Goal: Task Accomplishment & Management: Use online tool/utility

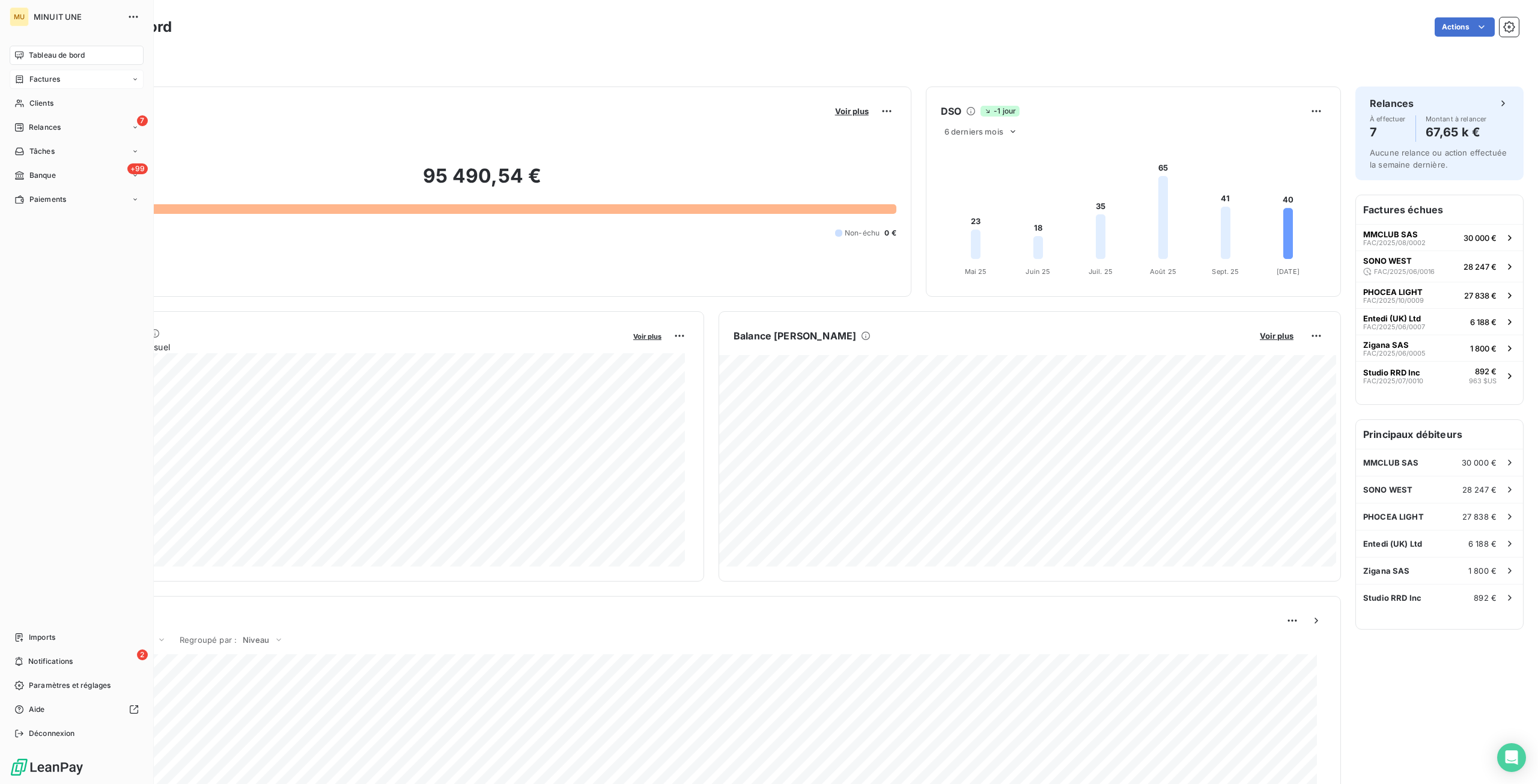
click at [32, 81] on span "Factures" at bounding box center [45, 79] width 31 height 11
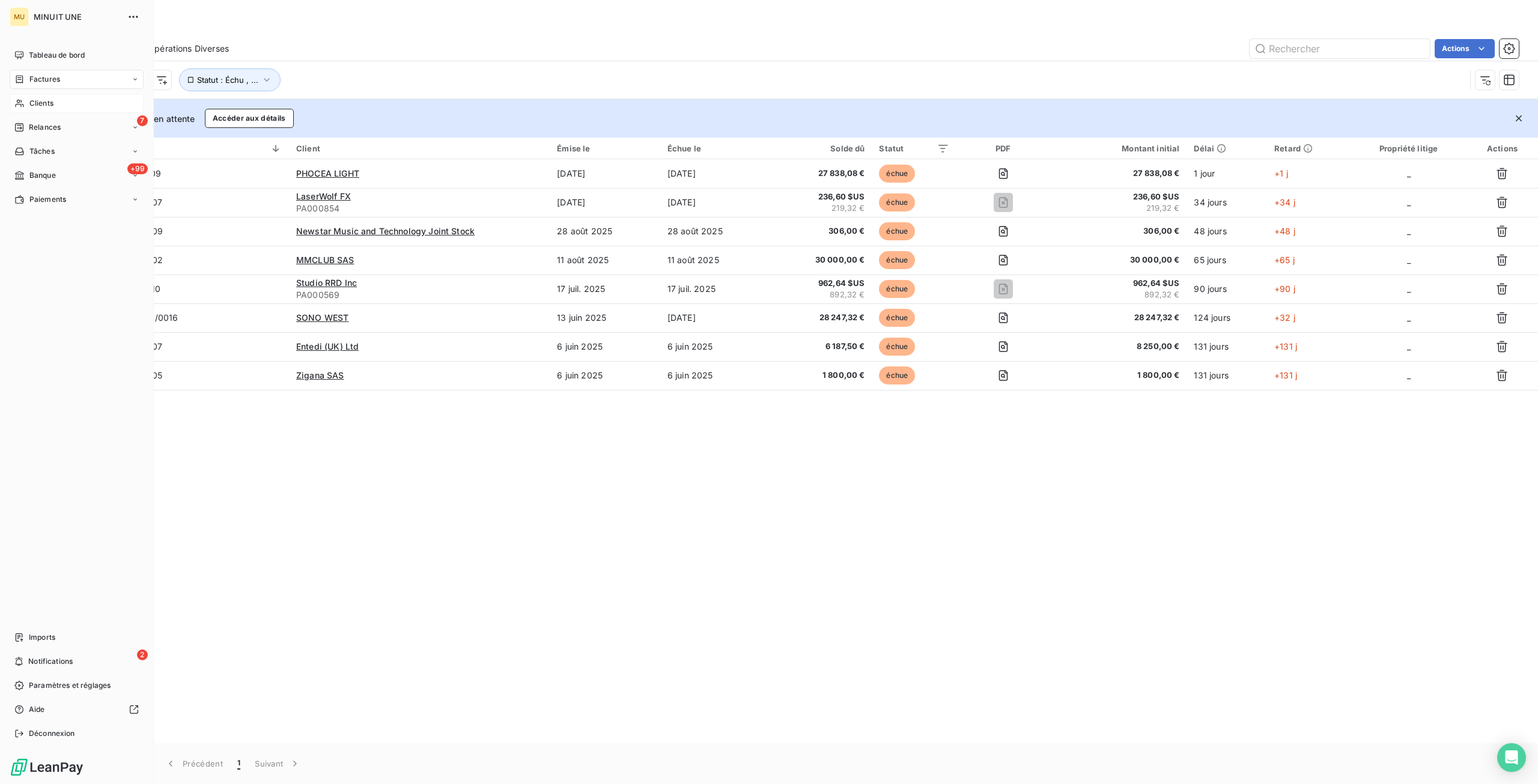
click at [49, 100] on span "Clients" at bounding box center [41, 103] width 24 height 11
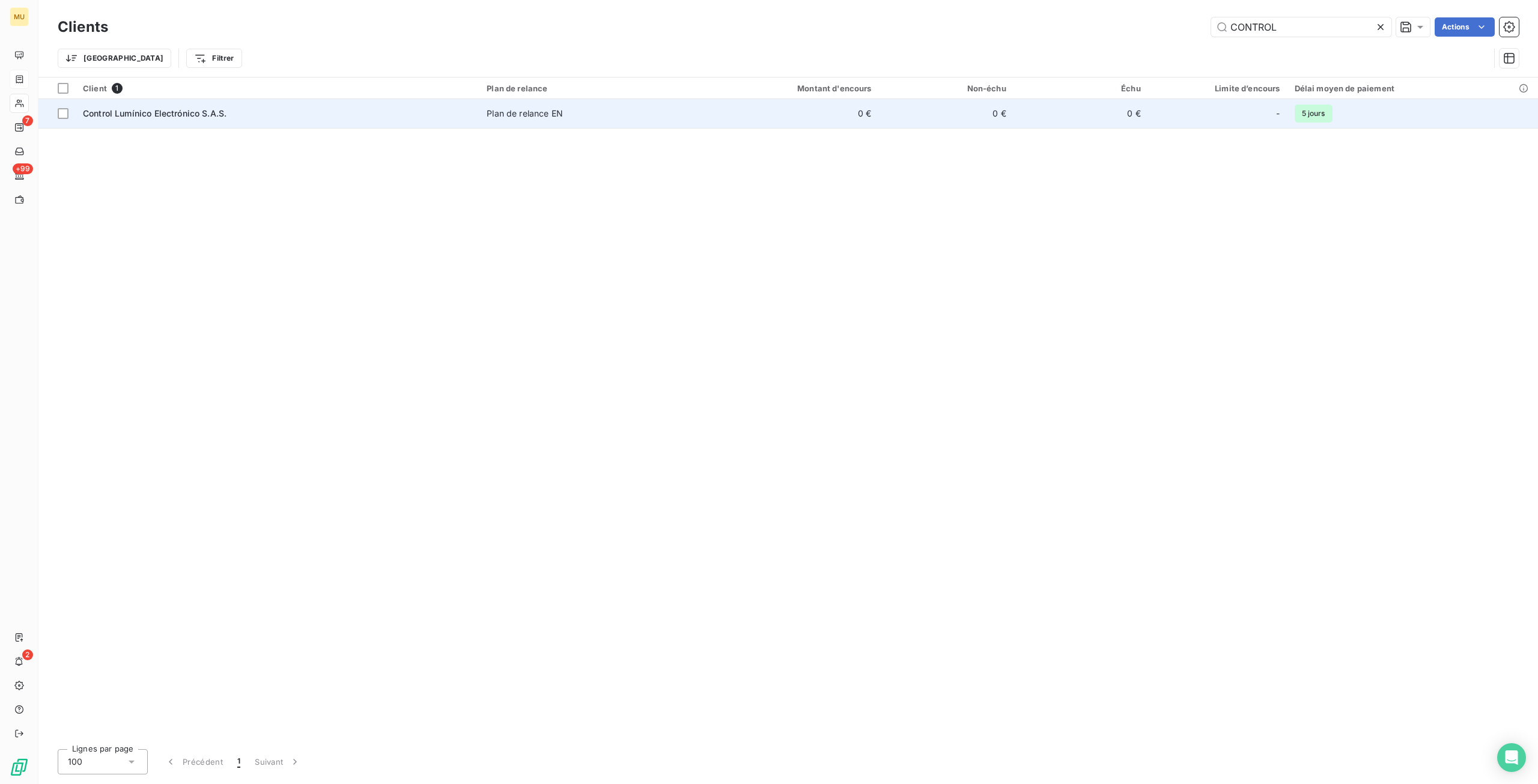
type input "CONTROL"
click at [268, 113] on div "Control Lumínico Electrónico S.A.S." at bounding box center [278, 113] width 389 height 12
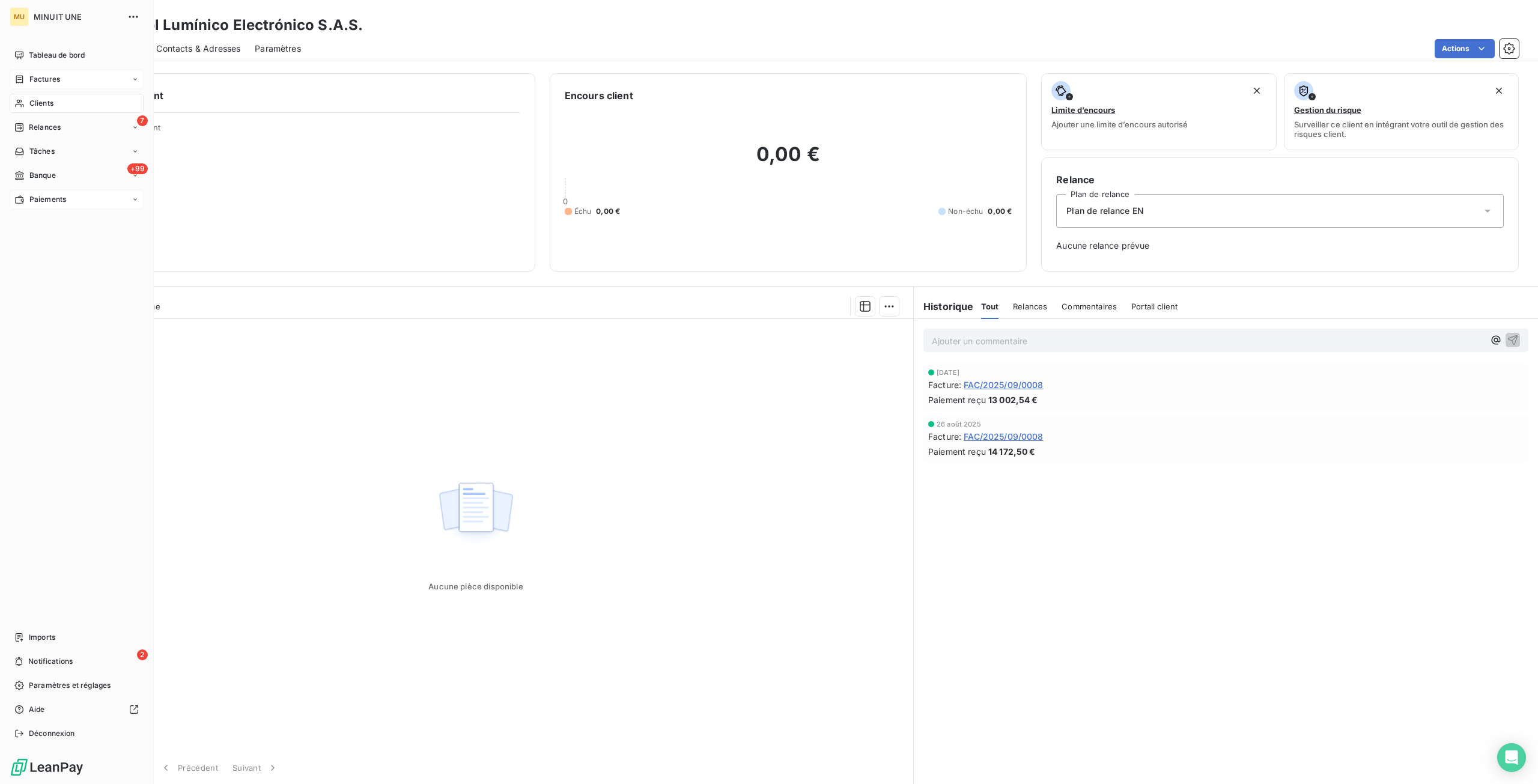
click at [88, 200] on div "Paiements" at bounding box center [77, 200] width 134 height 19
click at [91, 227] on div "Paiements reçus" at bounding box center [84, 224] width 120 height 19
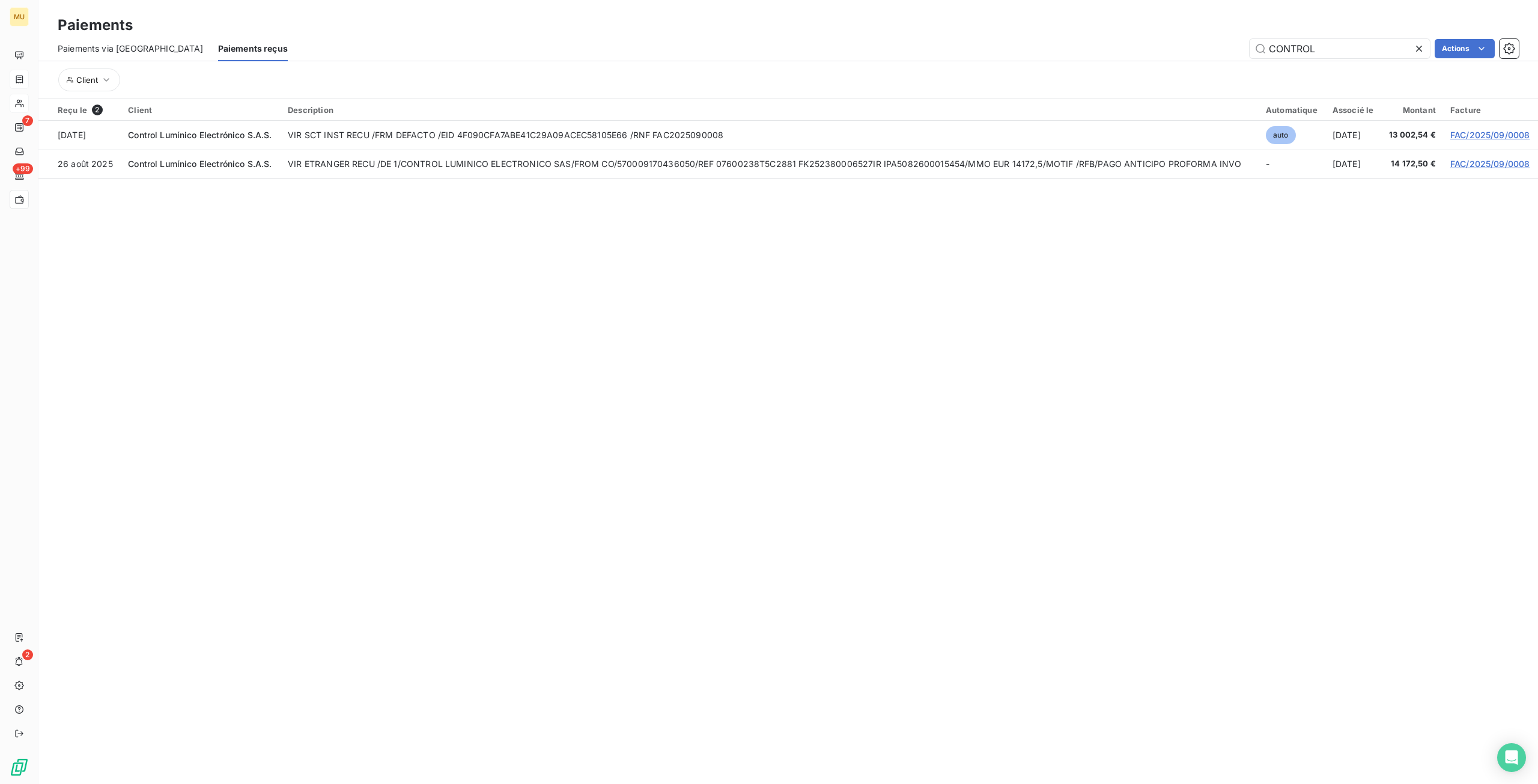
type input "CONTROL"
click at [1010, 331] on section "Paiements Paiements via le Portail Paiements reçus CONTROL Actions Client Reçu …" at bounding box center [788, 392] width 1499 height 784
click at [1419, 49] on icon at bounding box center [1419, 48] width 6 height 6
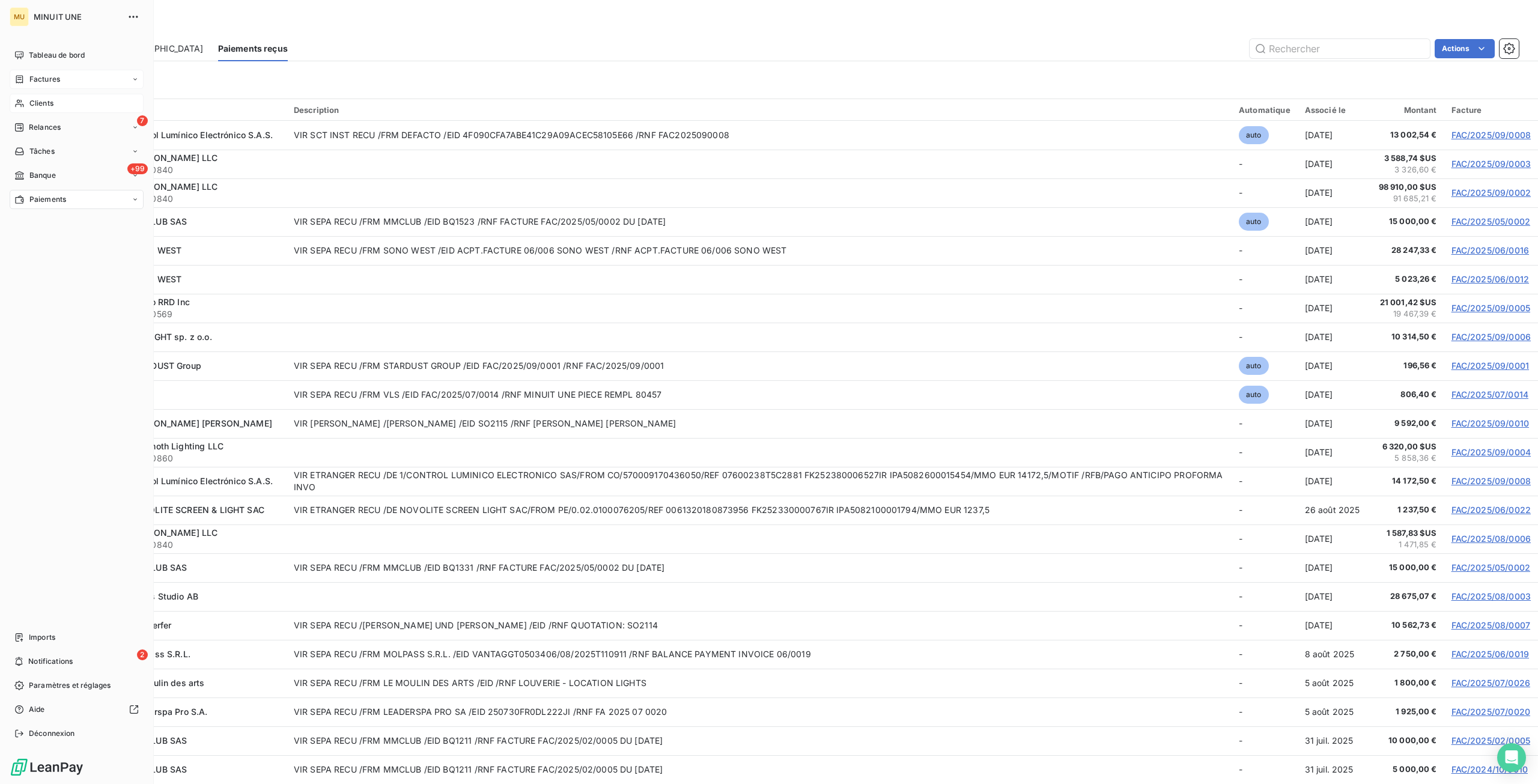
click at [48, 82] on span "Factures" at bounding box center [45, 79] width 31 height 11
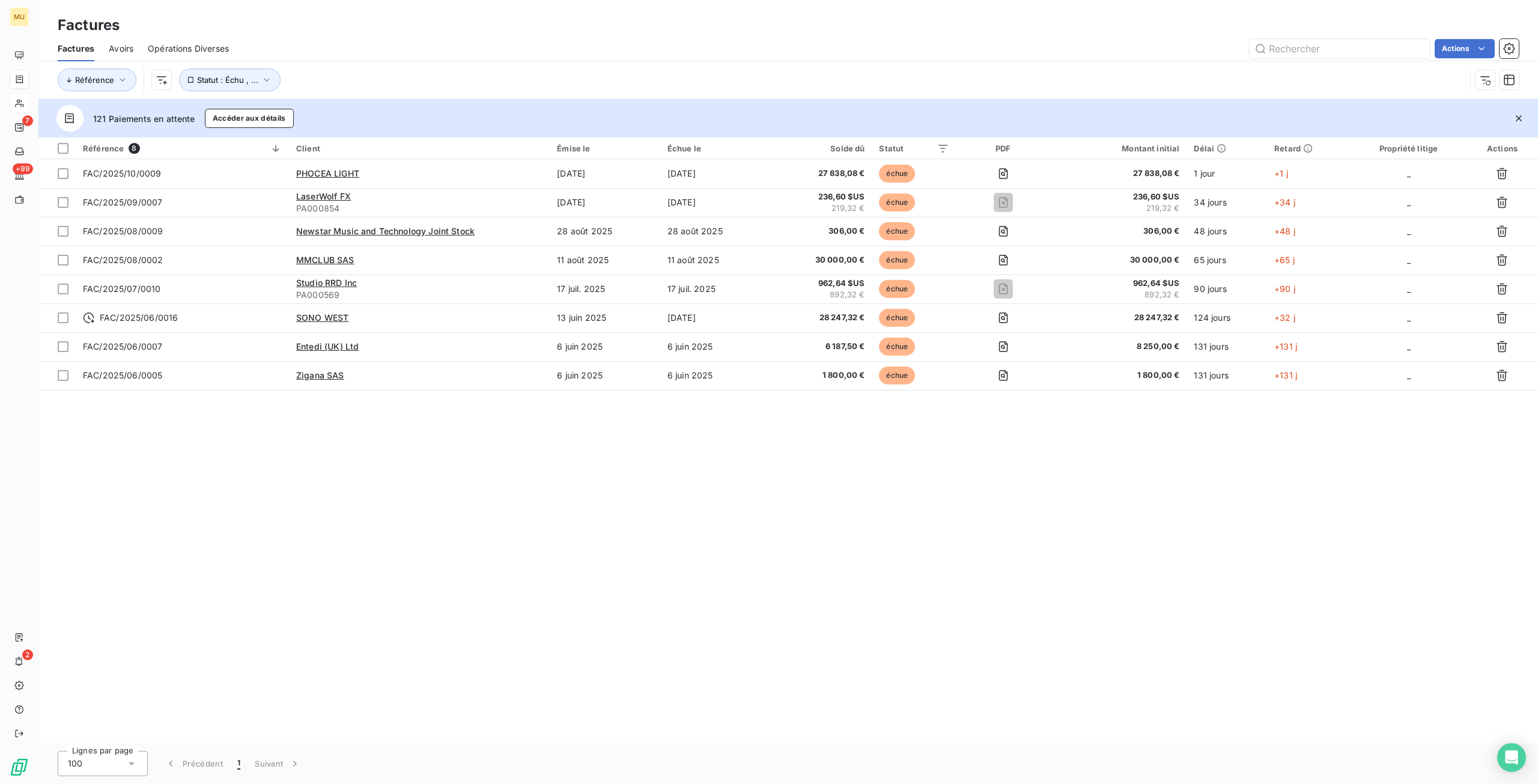
click at [449, 493] on div "Référence 8 Client Émise le Échue le Solde dû Statut PDF Montant initial Délai …" at bounding box center [788, 441] width 1499 height 606
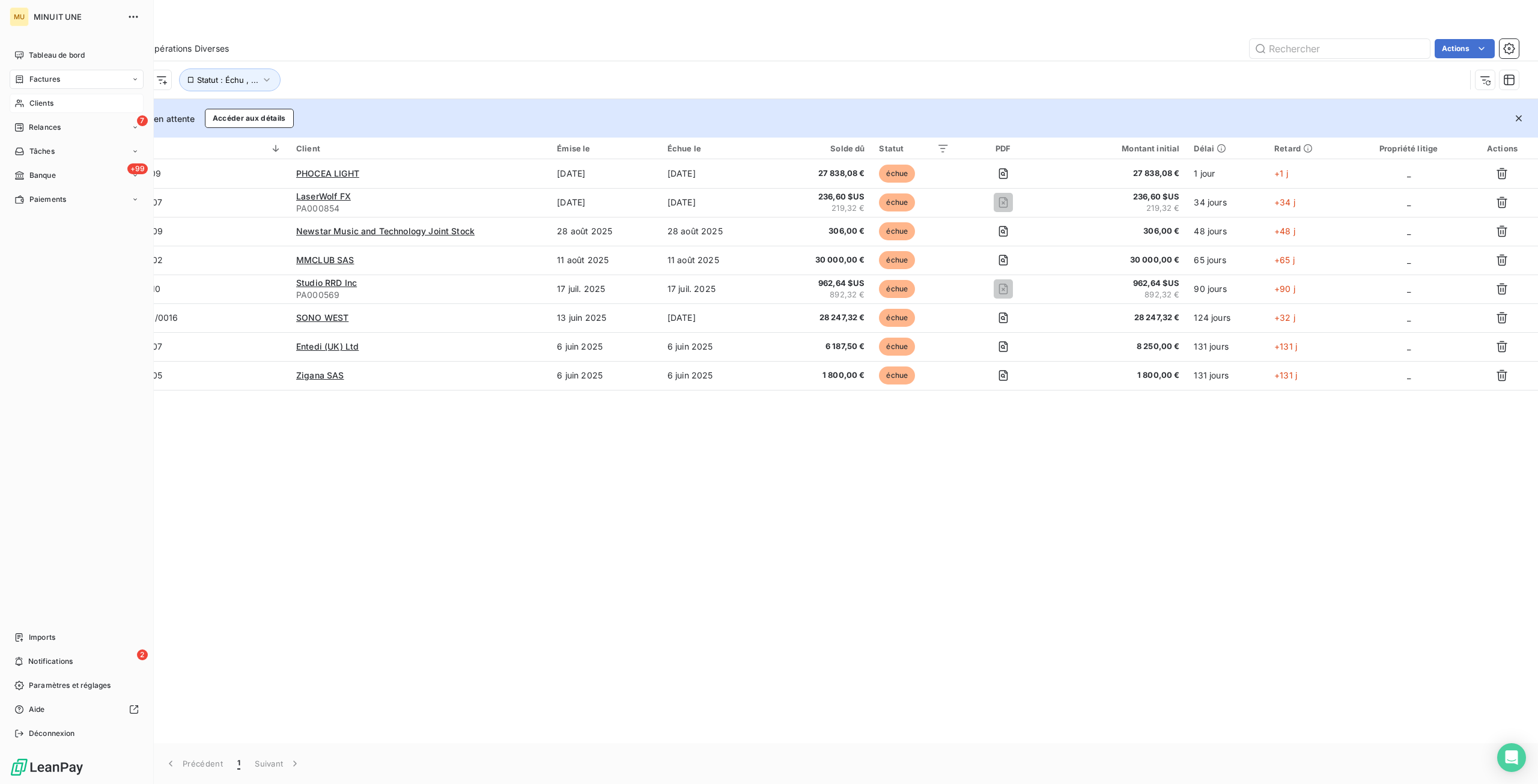
click at [34, 105] on span "Clients" at bounding box center [41, 103] width 24 height 11
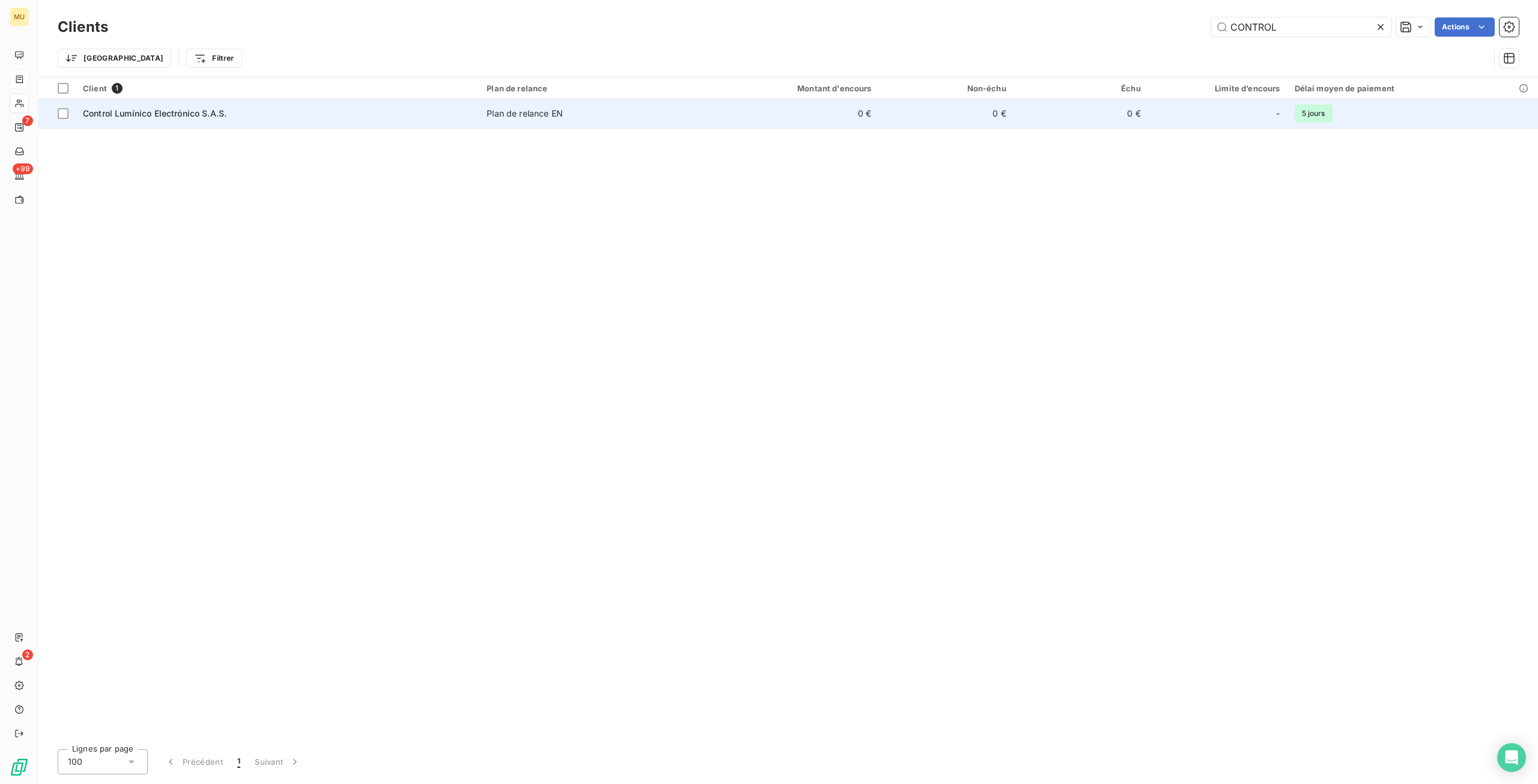
click at [246, 115] on div "Control Lumínico Electrónico S.A.S." at bounding box center [278, 113] width 389 height 12
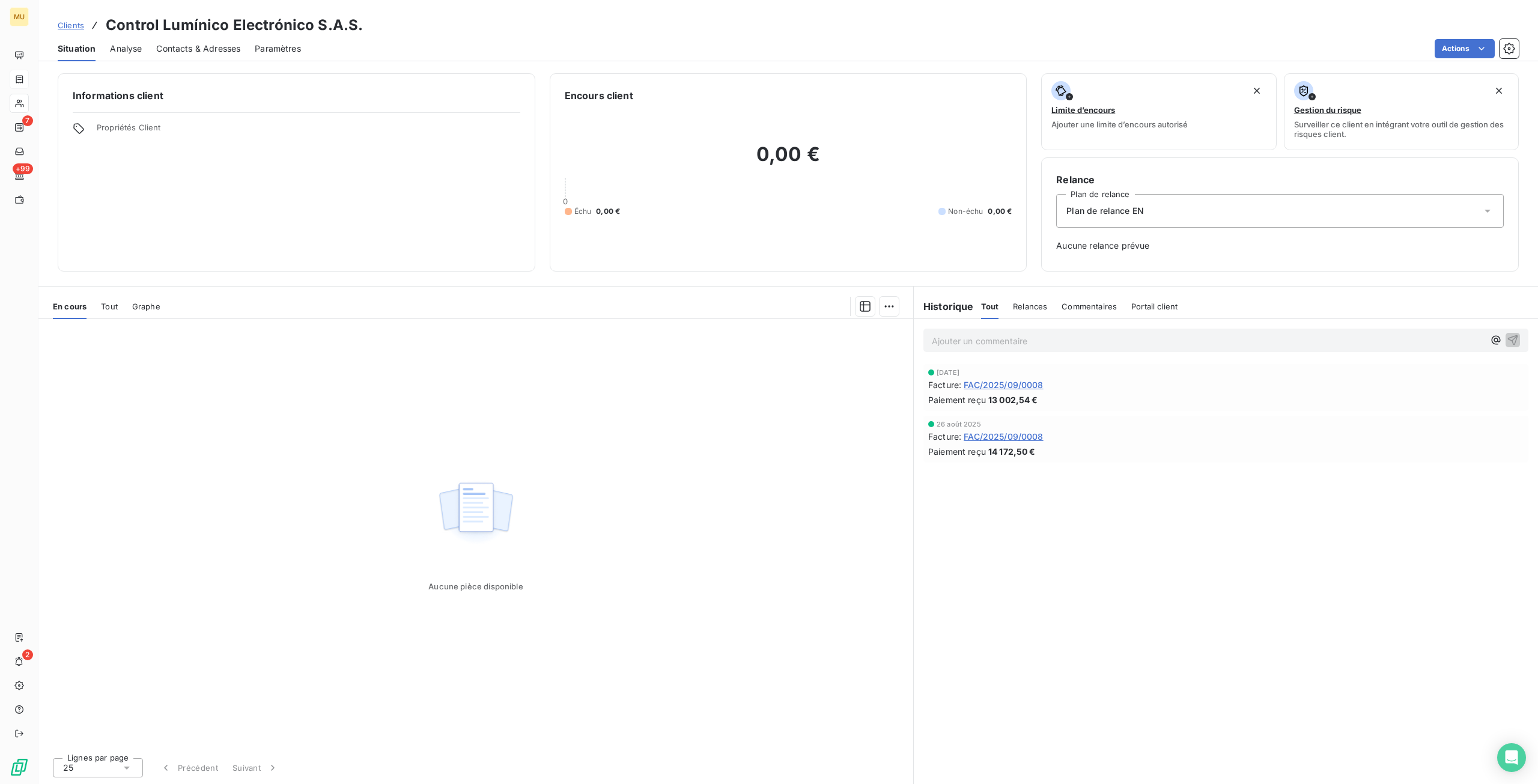
click at [986, 385] on span "FAC/2025/09/0008" at bounding box center [1003, 385] width 79 height 13
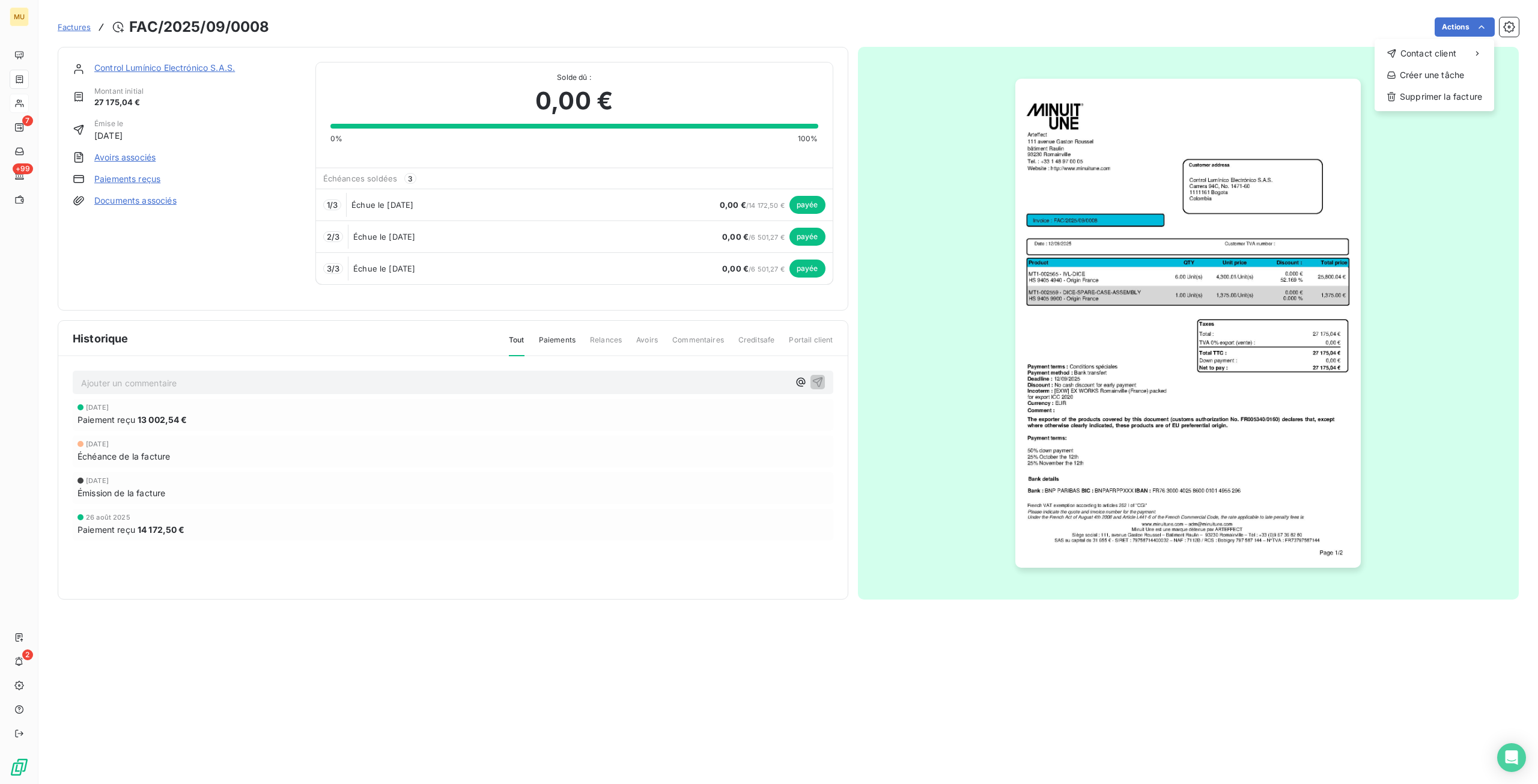
click at [694, 223] on html "MU 7 +99 2 Factures FAC/2025/09/0008 Actions Contact client Créer une tâche Sup…" at bounding box center [769, 392] width 1538 height 784
click at [811, 207] on span "payée" at bounding box center [807, 205] width 36 height 18
click at [1506, 23] on icon "button" at bounding box center [1509, 27] width 12 height 12
click at [149, 177] on link "Paiements reçus" at bounding box center [127, 179] width 66 height 12
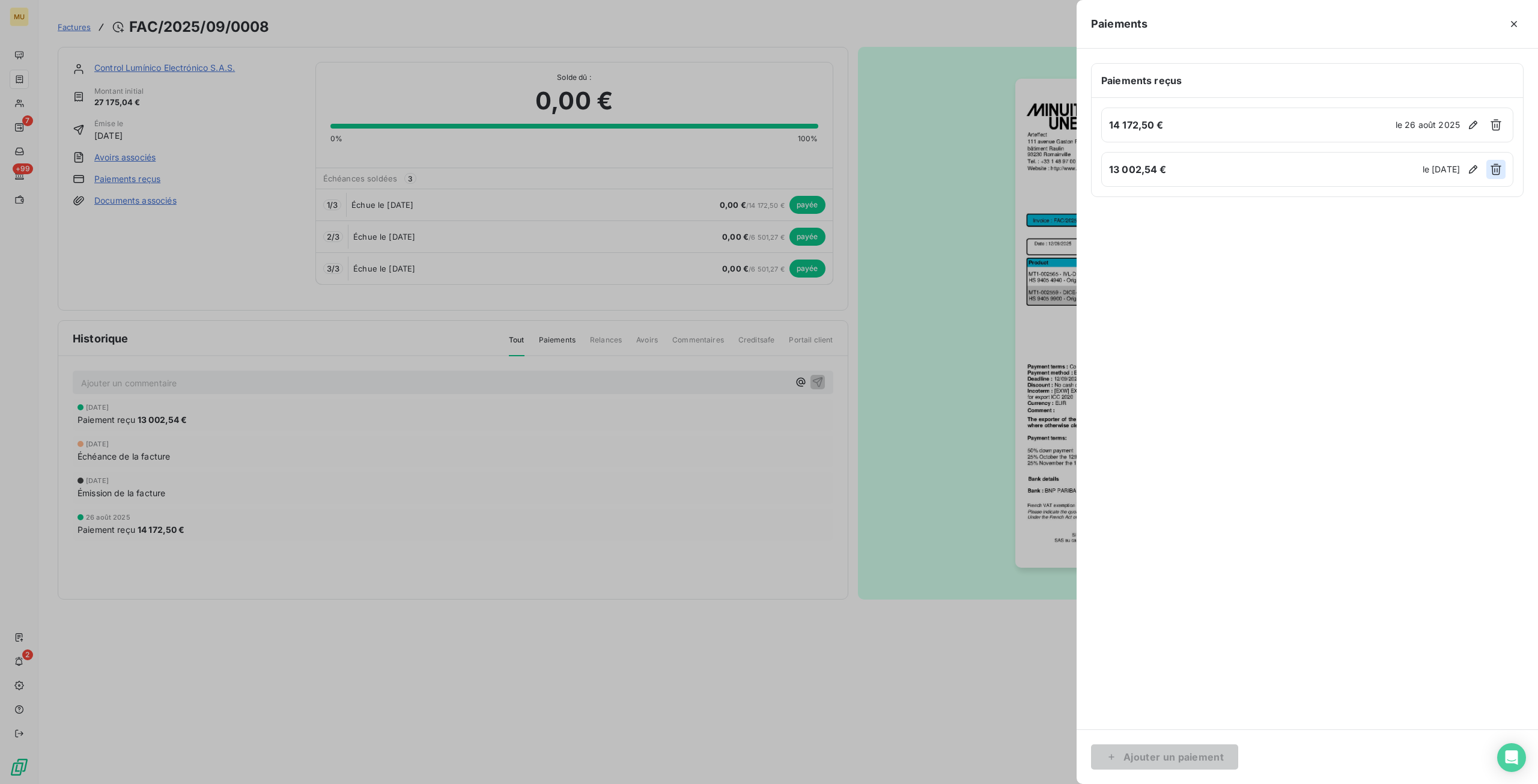
click at [1492, 170] on icon "button" at bounding box center [1495, 169] width 12 height 12
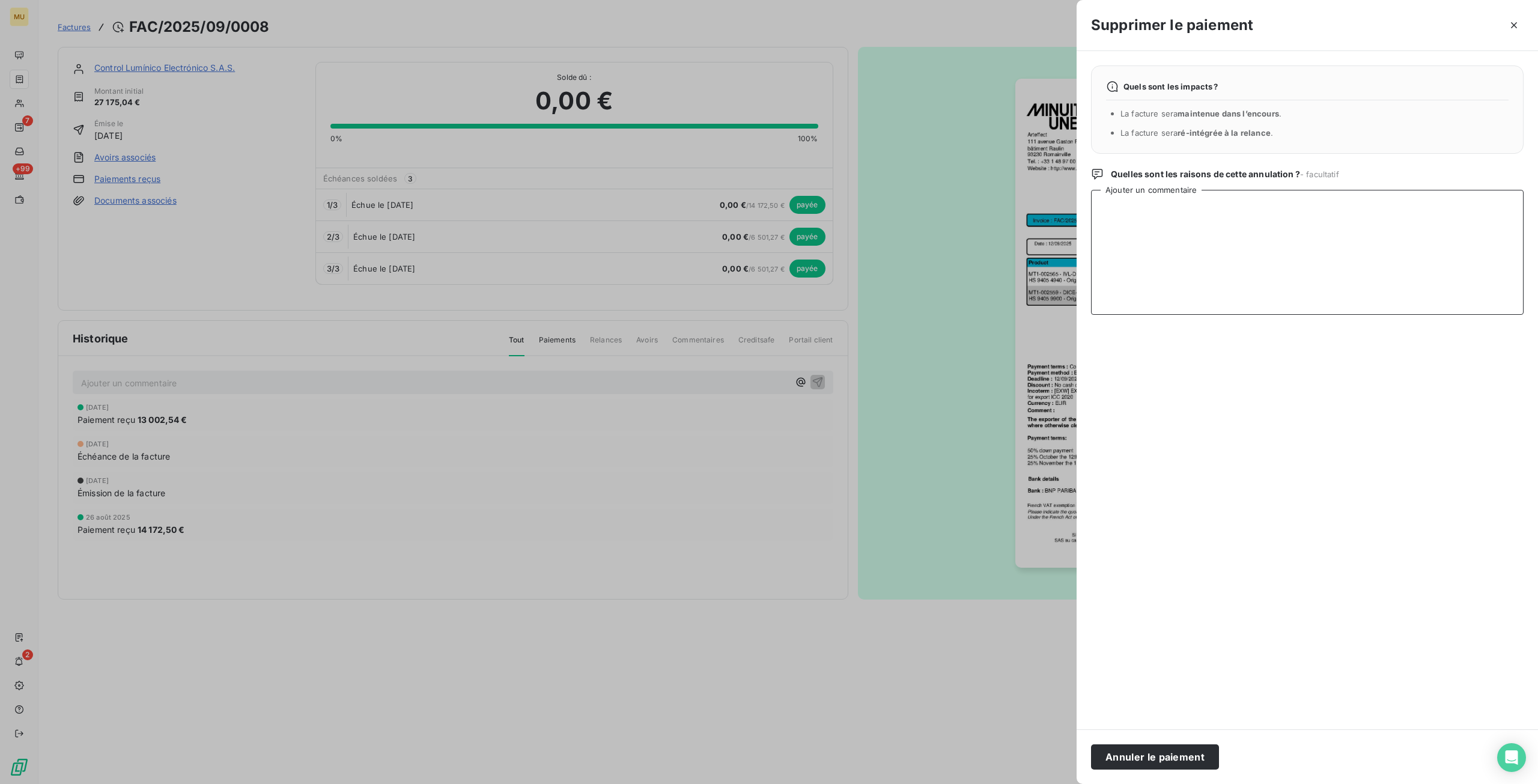
click at [1275, 233] on textarea "Ajouter un commentaire" at bounding box center [1307, 253] width 432 height 125
type textarea "Erreur"
click at [1142, 755] on button "Annuler le paiement" at bounding box center [1155, 756] width 128 height 25
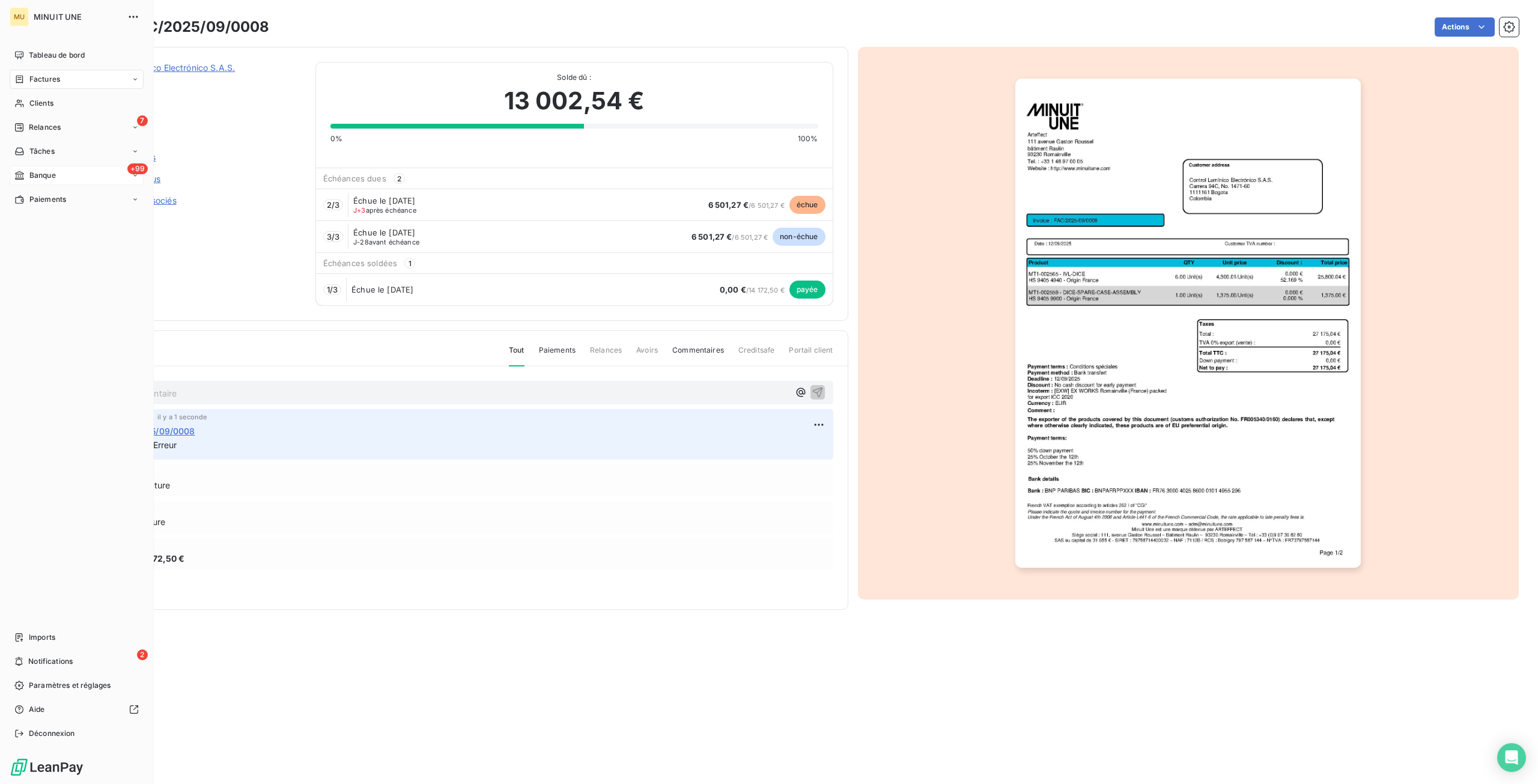
click at [41, 172] on span "Banque" at bounding box center [43, 175] width 26 height 11
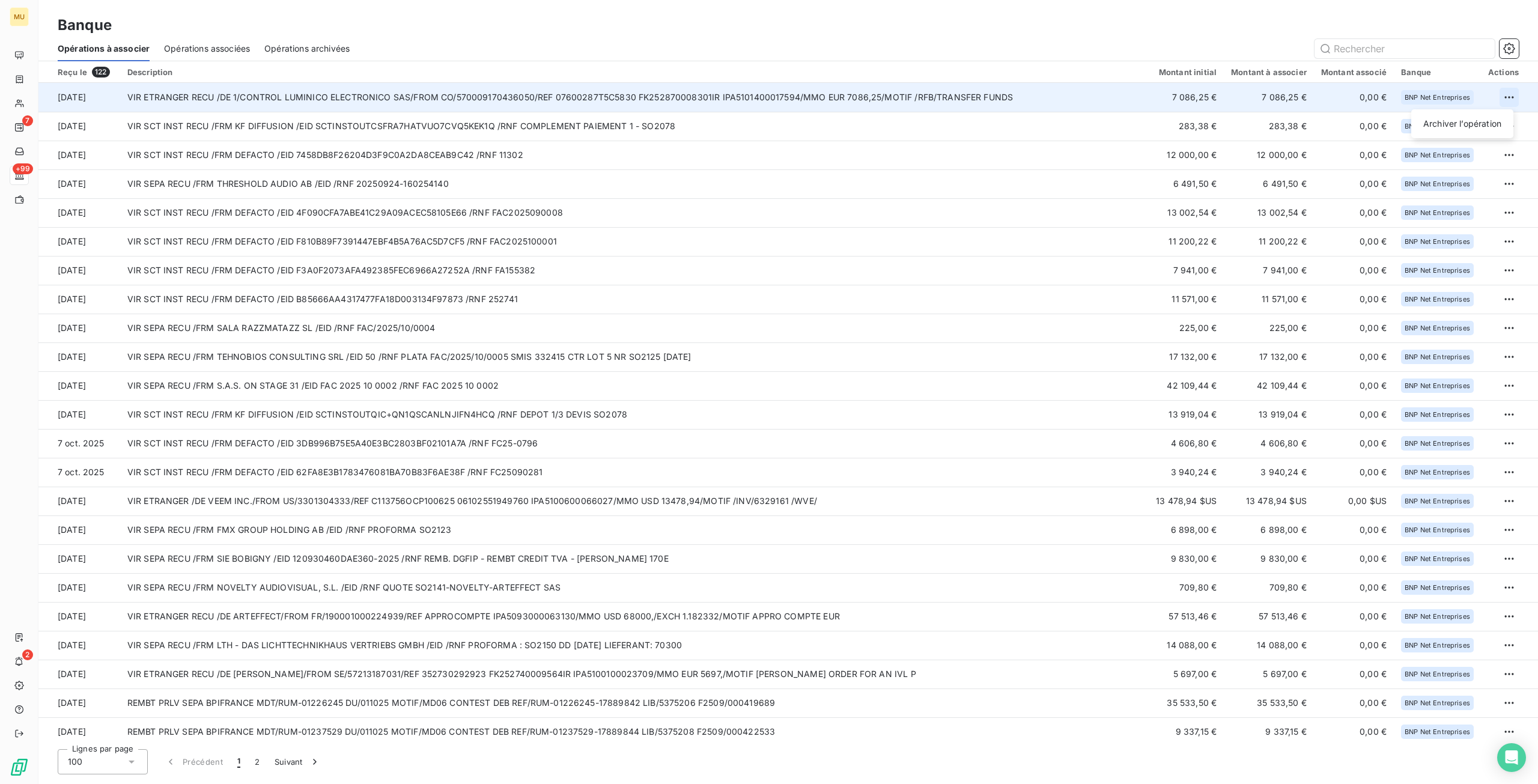
click at [1507, 96] on html "MU 7 +99 2 Banque Opérations à associer Opérations associées Opérations archivé…" at bounding box center [769, 392] width 1538 height 784
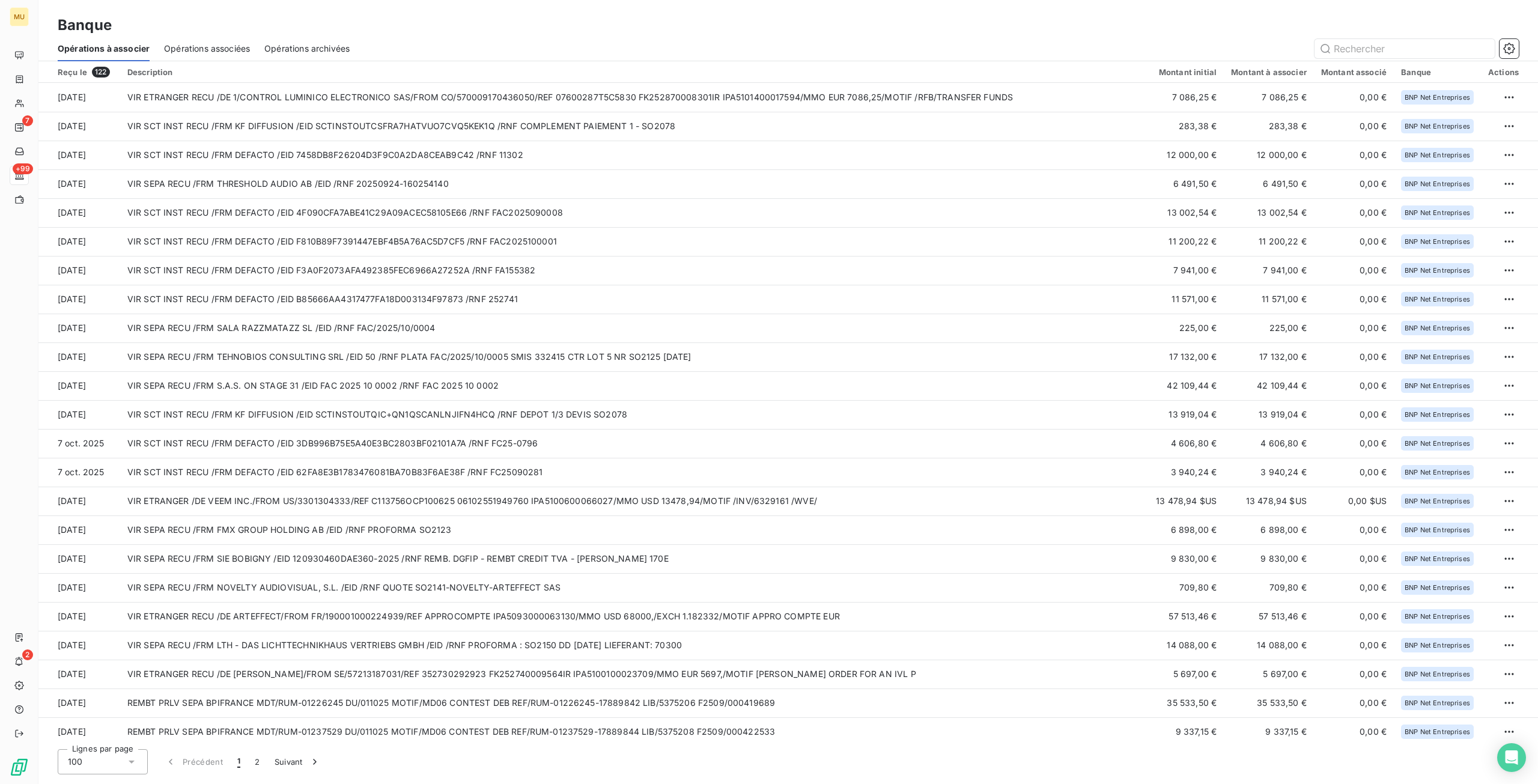
click at [959, 99] on html "MU 7 +99 2 Banque Opérations à associer Opérations associées Opérations archivé…" at bounding box center [769, 392] width 1538 height 784
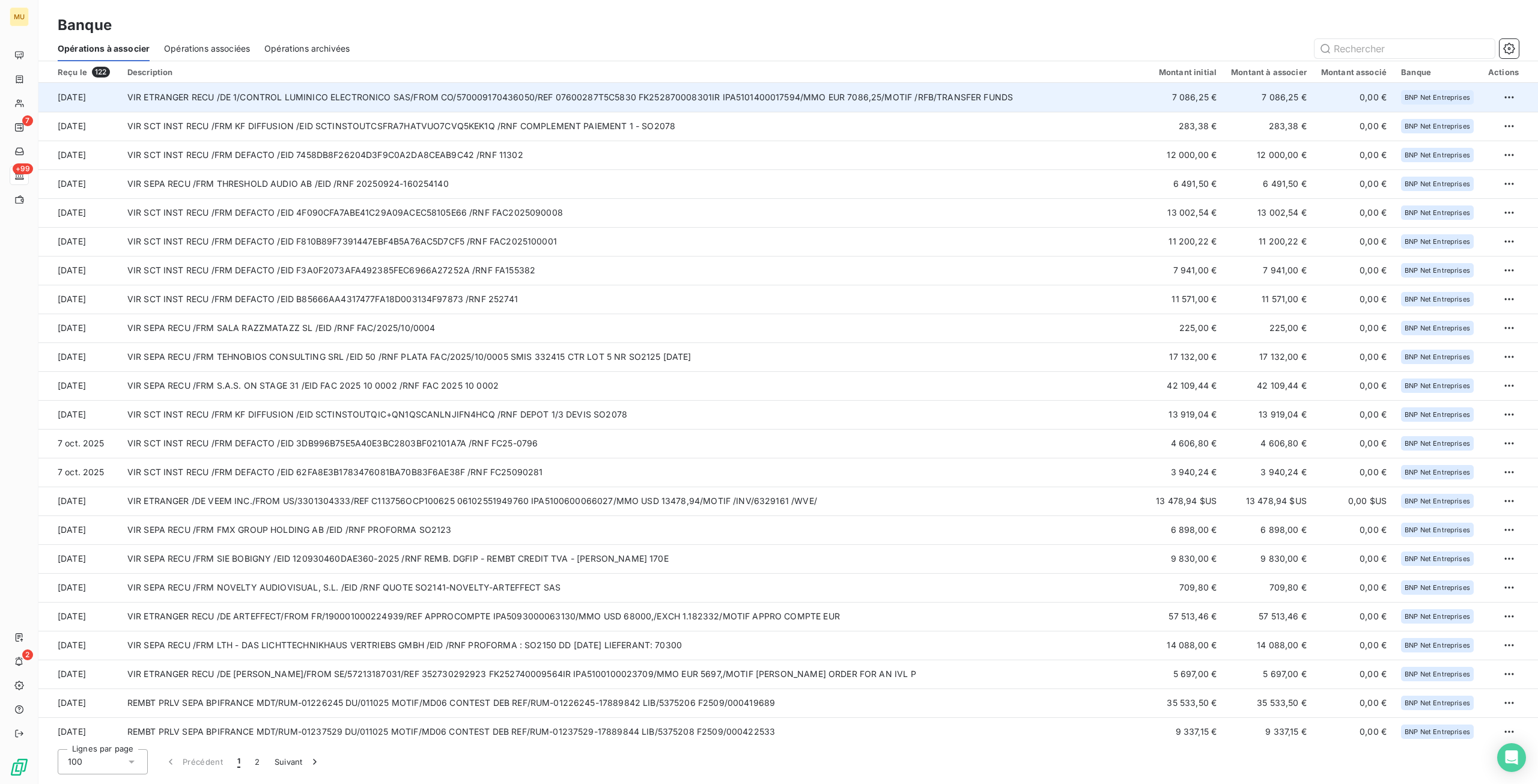
click at [958, 99] on td "VIR ETRANGER RECU /DE 1/CONTROL LUMINICO ELECTRONICO SAS/FROM CO/57000917043605…" at bounding box center [631, 97] width 1024 height 29
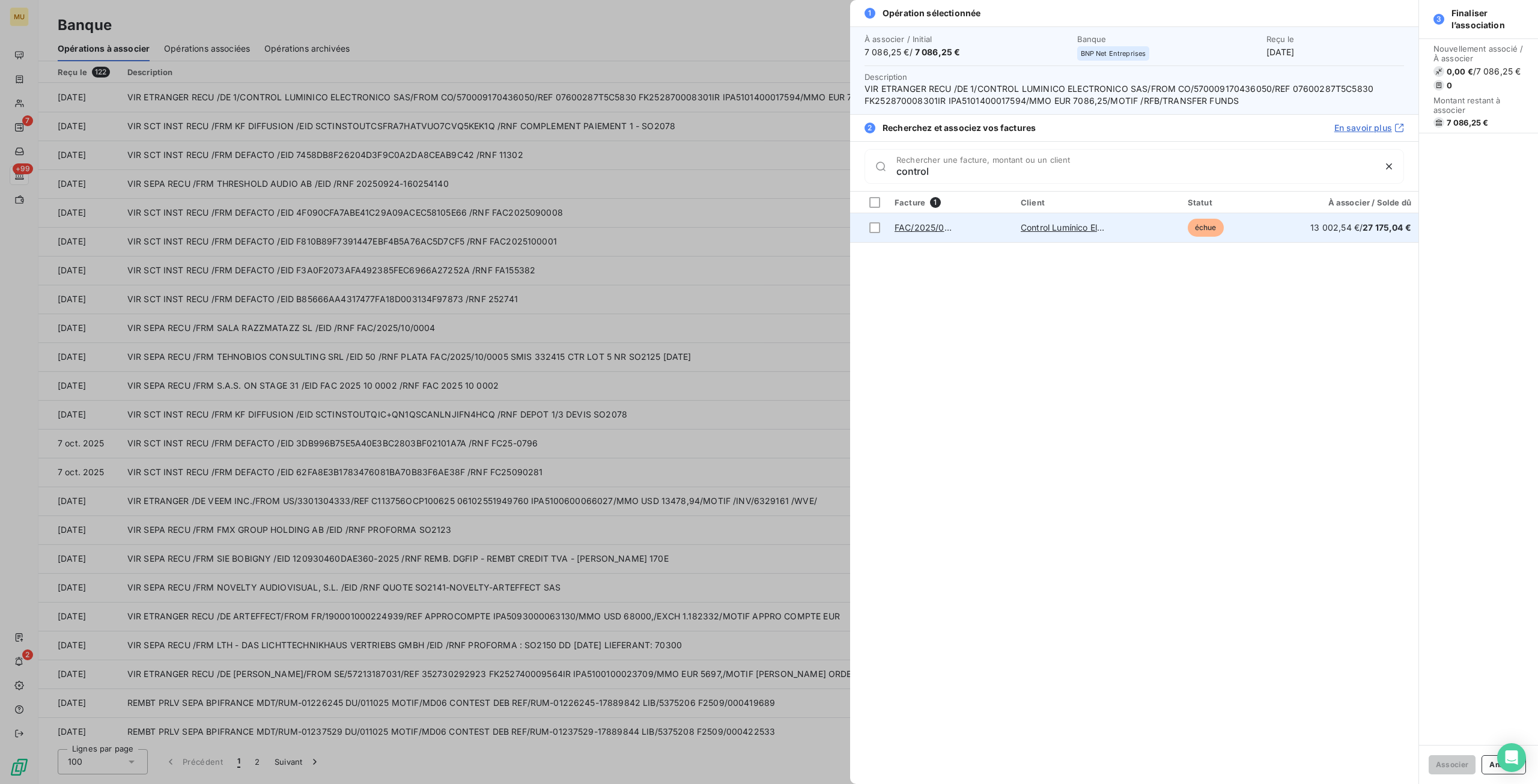
type input "control"
click at [1267, 231] on td "échue" at bounding box center [1231, 227] width 101 height 29
click at [871, 227] on div at bounding box center [874, 227] width 11 height 11
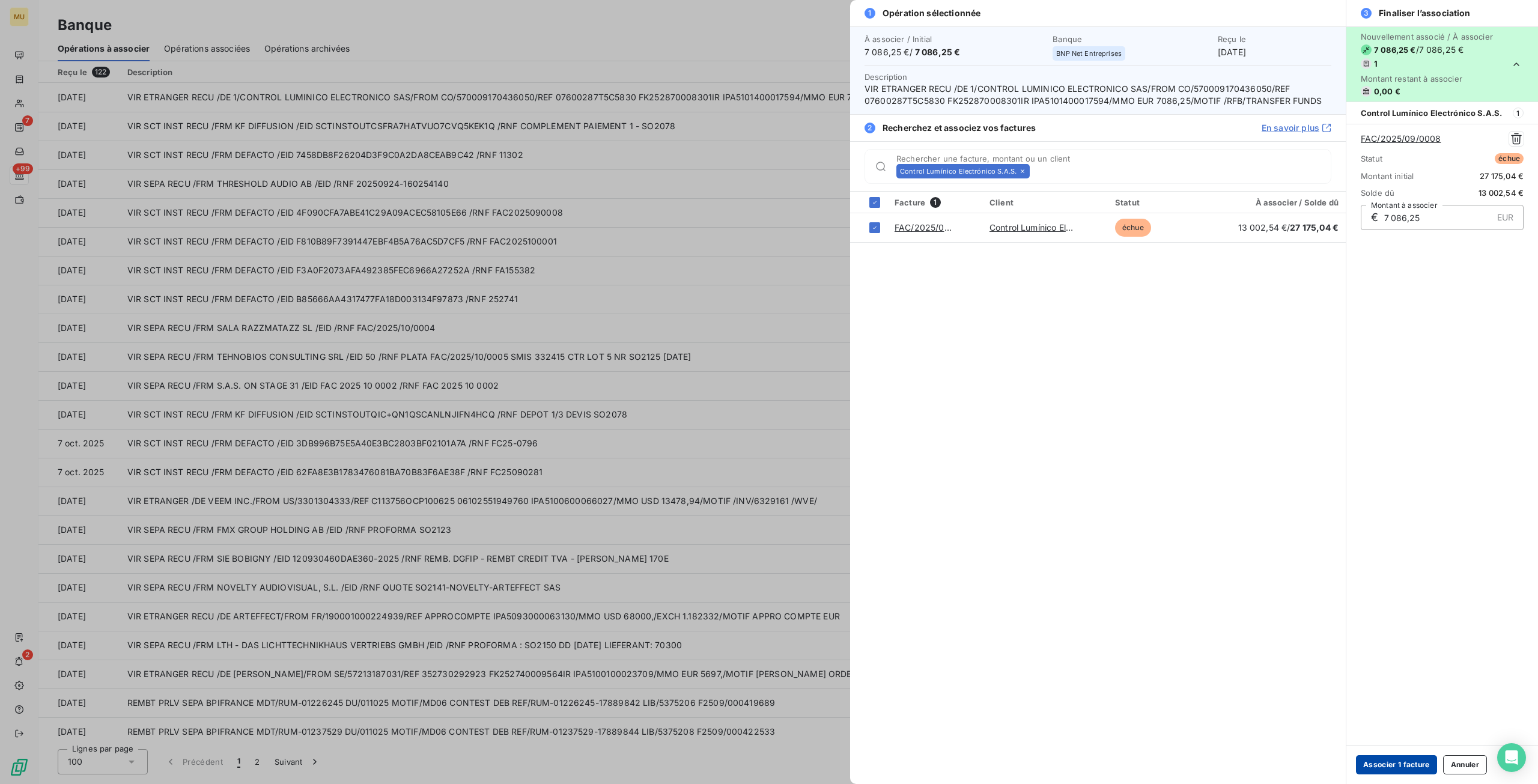
click at [1418, 769] on button "Associer 1 facture" at bounding box center [1396, 765] width 81 height 19
